Goal: Task Accomplishment & Management: Complete application form

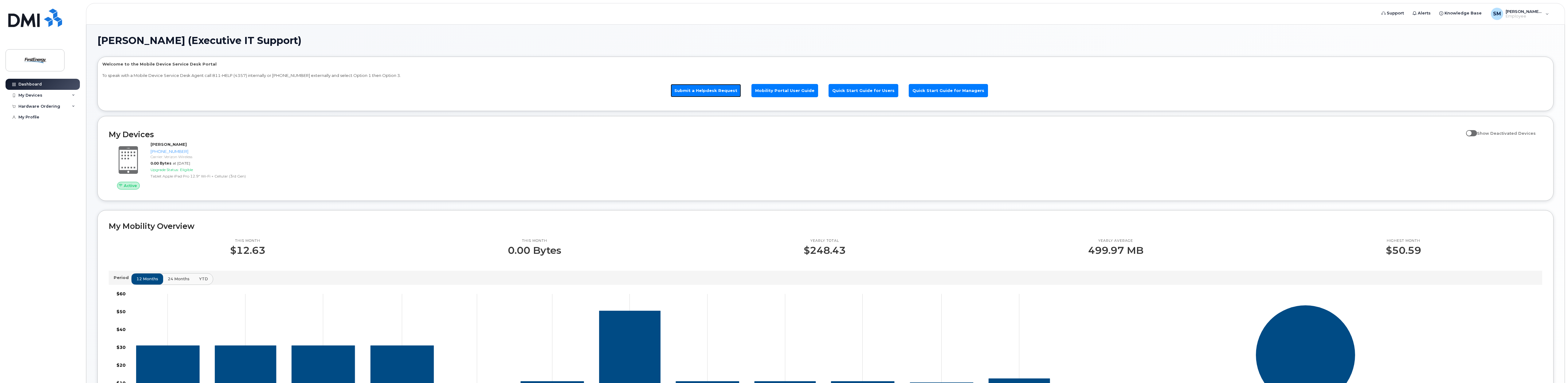
drag, startPoint x: 711, startPoint y: 89, endPoint x: 706, endPoint y: 93, distance: 6.4
click at [711, 89] on link "Submit a Helpdesk Request" at bounding box center [705, 90] width 70 height 13
click at [62, 105] on div "Hardware Ordering" at bounding box center [42, 107] width 74 height 12
click at [36, 128] on div "New Order" at bounding box center [33, 130] width 23 height 6
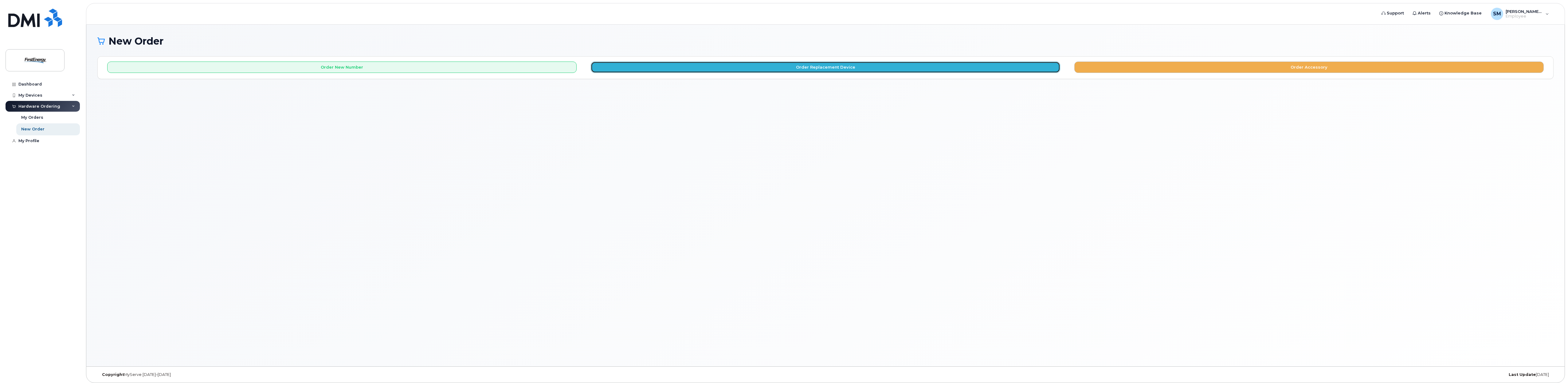
click at [859, 64] on button "Order Replacement Device" at bounding box center [825, 67] width 469 height 12
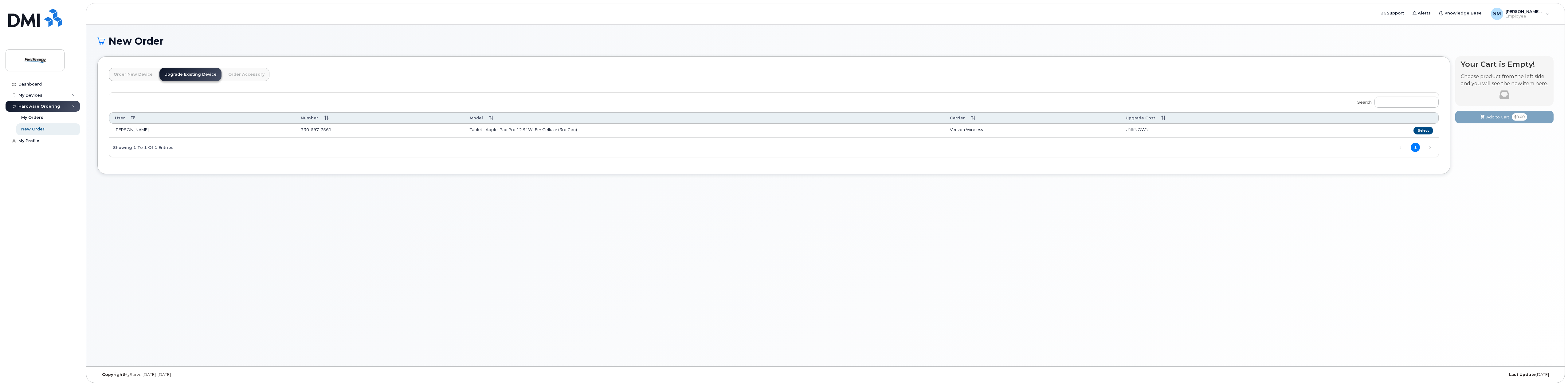
click at [521, 255] on div "New Order × Share This Order If you want to allow others to create or edit orde…" at bounding box center [825, 196] width 1479 height 342
click at [32, 284] on div "Dashboard My Devices Add Device [PHONE_NUMBER] ([PERSON_NAME]) Hardware Orderin…" at bounding box center [43, 226] width 76 height 295
click at [1058, 259] on div "New Order × Share This Order If you want to allow others to create or edit orde…" at bounding box center [825, 196] width 1479 height 342
